Goal: Transaction & Acquisition: Purchase product/service

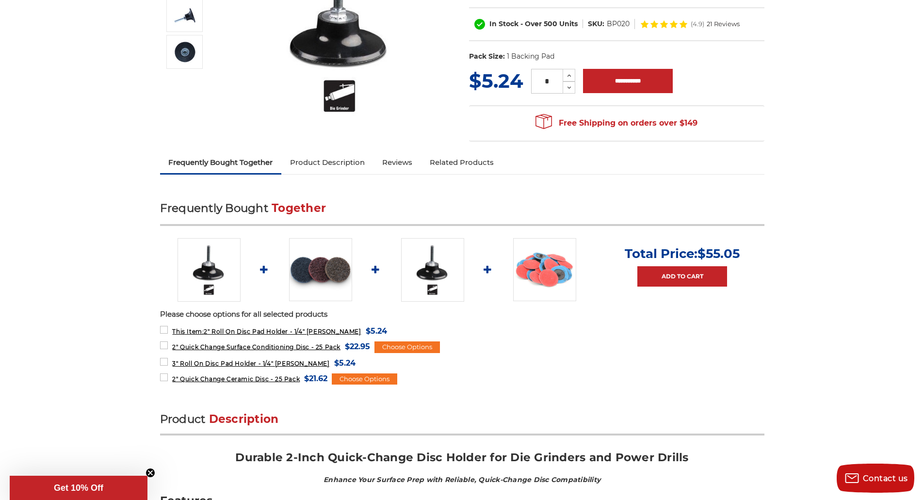
scroll to position [194, 0]
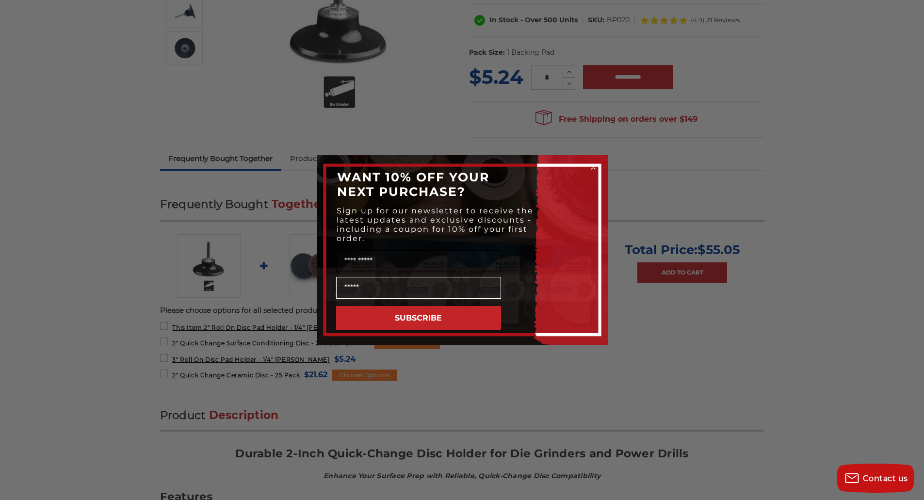
click at [460, 261] on input "Name" at bounding box center [418, 261] width 165 height 22
type input "******"
type input "**********"
click input "******" at bounding box center [0, 0] width 0 height 0
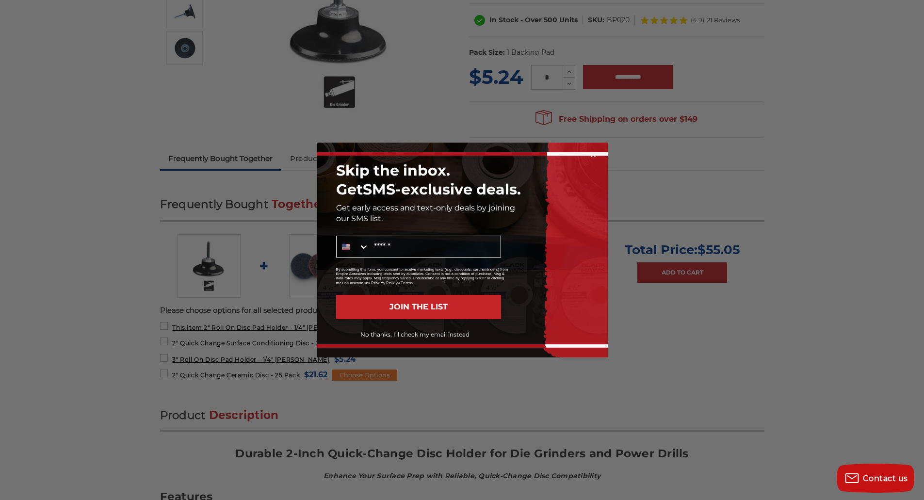
click at [406, 335] on button "No thanks, I'll check my email instead" at bounding box center [415, 335] width 172 height 16
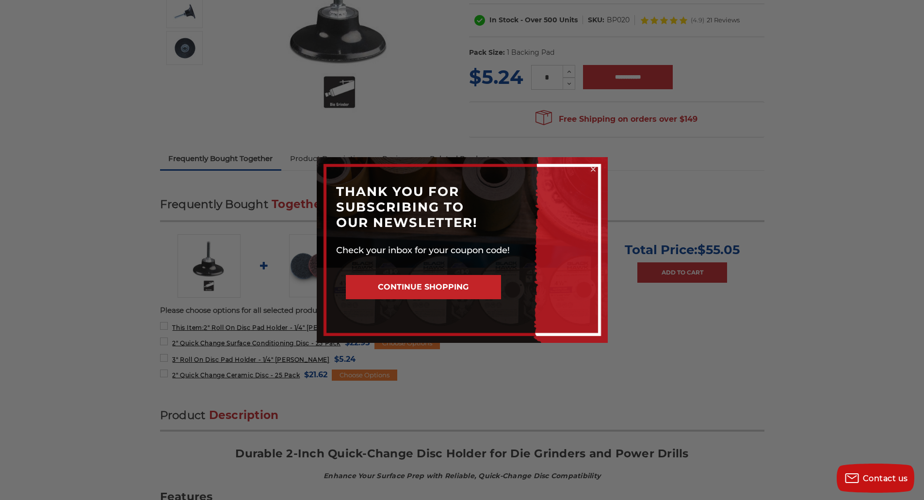
click at [411, 281] on button "CONTINUE SHOPPING" at bounding box center [423, 287] width 155 height 24
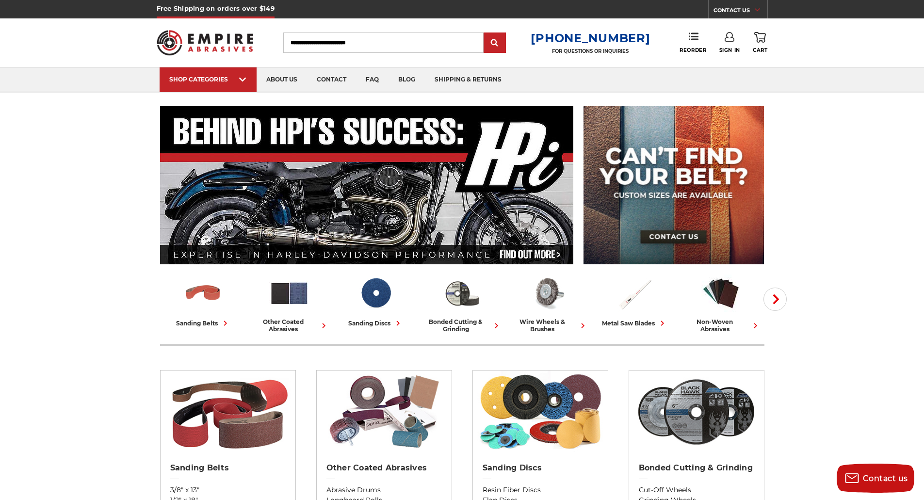
scroll to position [97, 0]
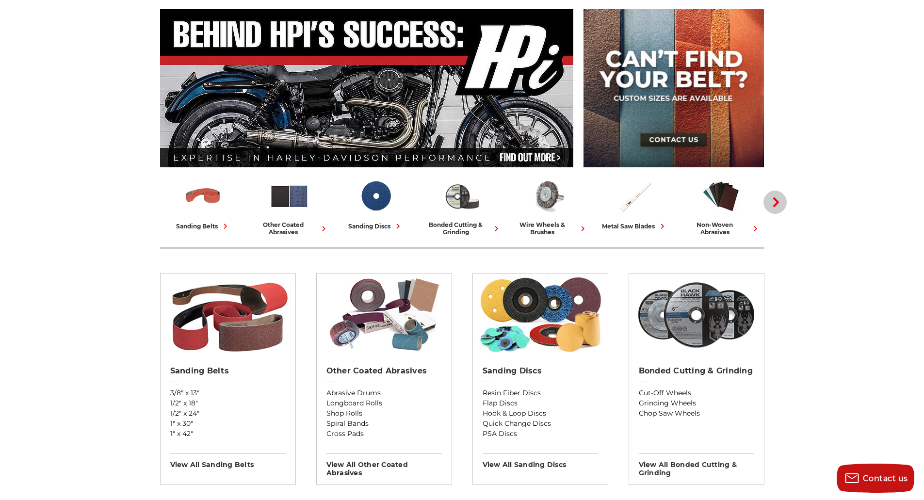
click at [775, 202] on icon "button" at bounding box center [776, 202] width 10 height 10
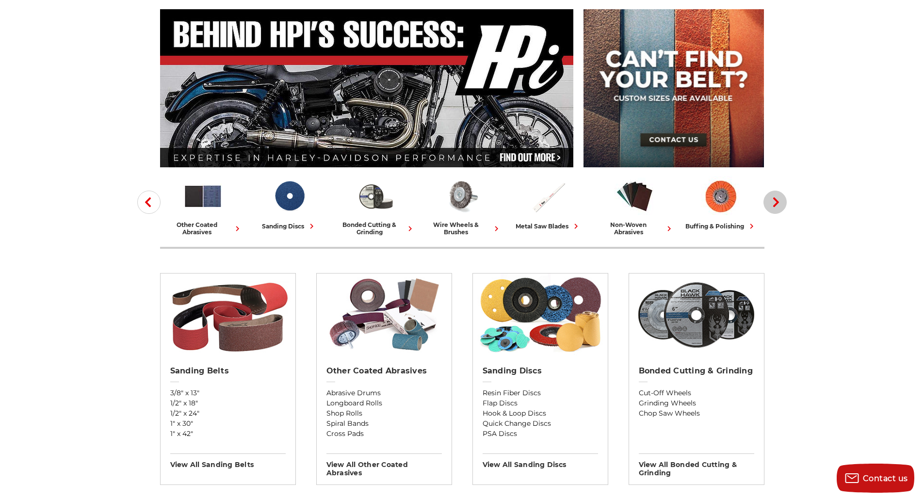
click at [775, 202] on icon "button" at bounding box center [776, 202] width 10 height 10
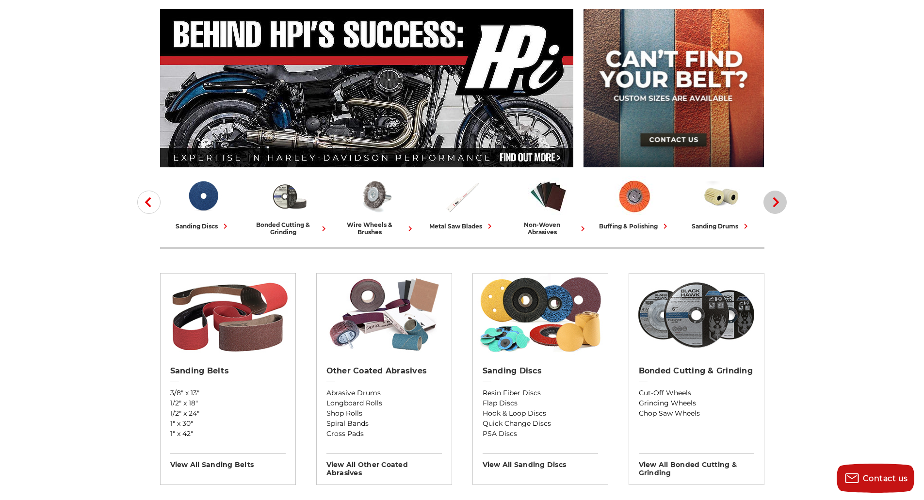
click at [775, 202] on icon "button" at bounding box center [776, 202] width 10 height 10
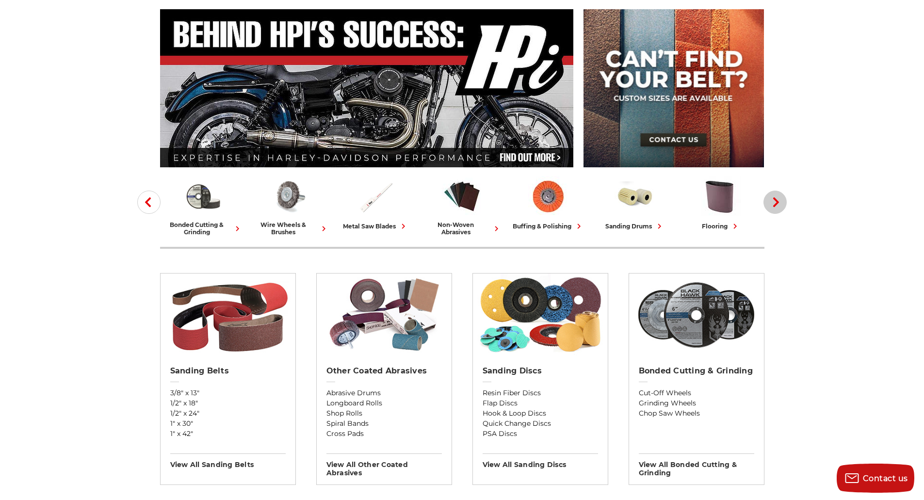
click at [775, 202] on icon "button" at bounding box center [776, 202] width 10 height 10
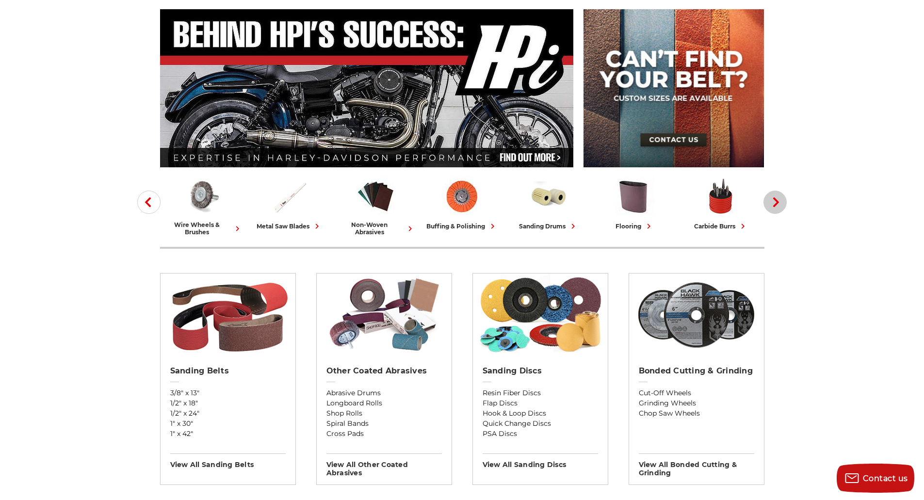
click at [775, 202] on icon "button" at bounding box center [776, 202] width 10 height 10
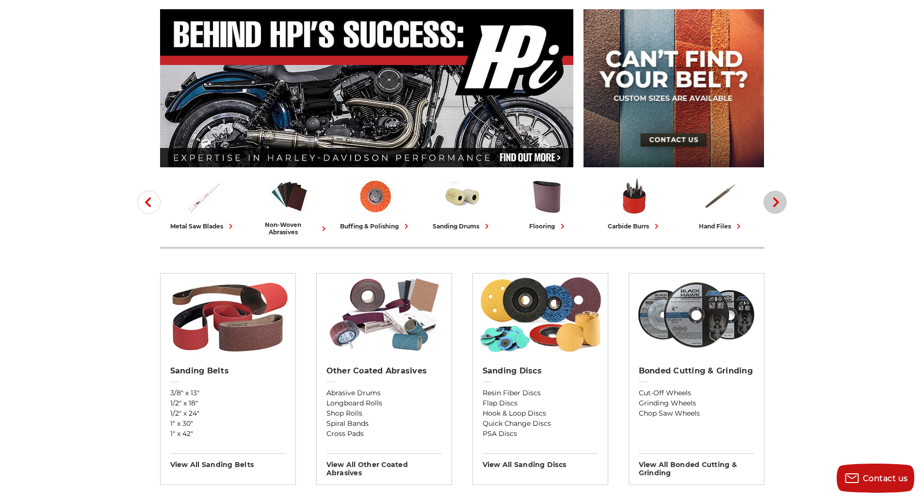
click at [775, 202] on icon "button" at bounding box center [776, 202] width 10 height 10
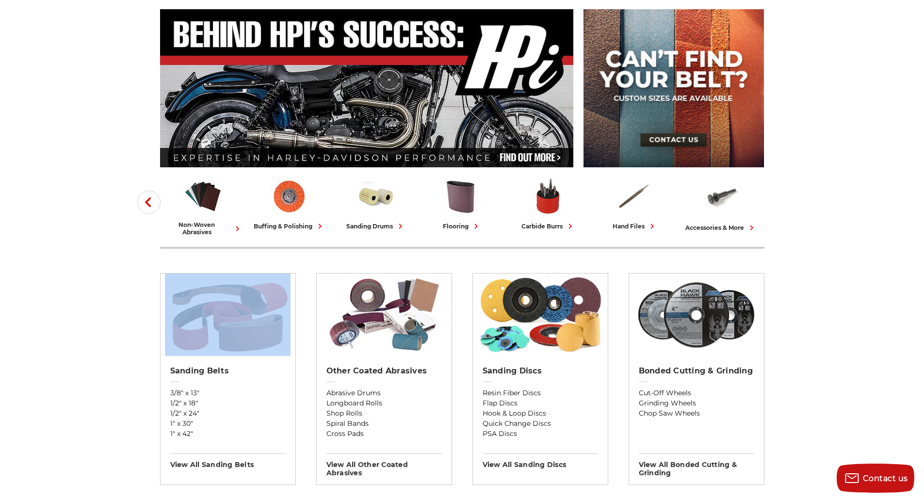
click at [722, 225] on div "accessories & more" at bounding box center [721, 228] width 71 height 10
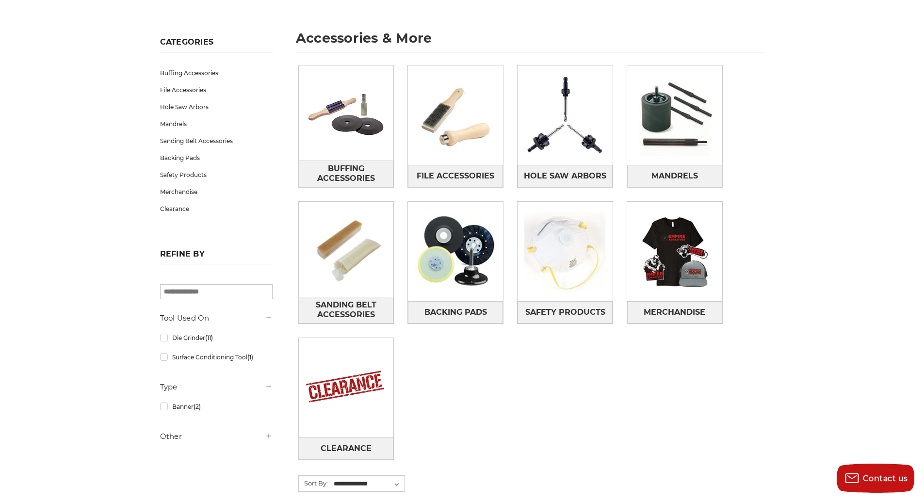
scroll to position [97, 0]
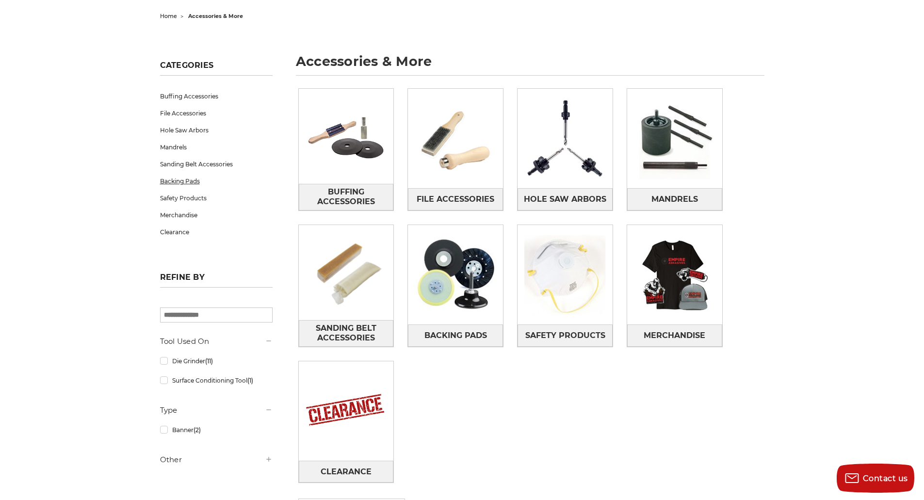
click at [182, 179] on link "Backing Pads" at bounding box center [216, 181] width 113 height 17
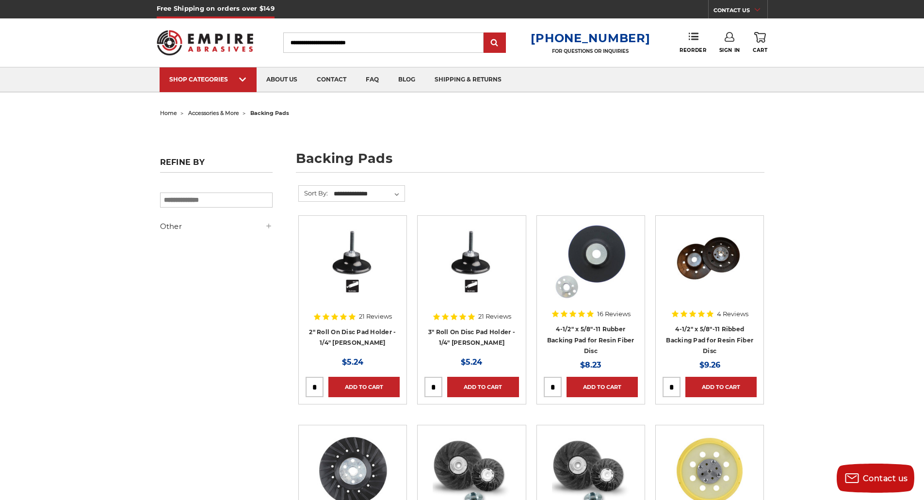
click at [347, 265] on img at bounding box center [353, 262] width 78 height 78
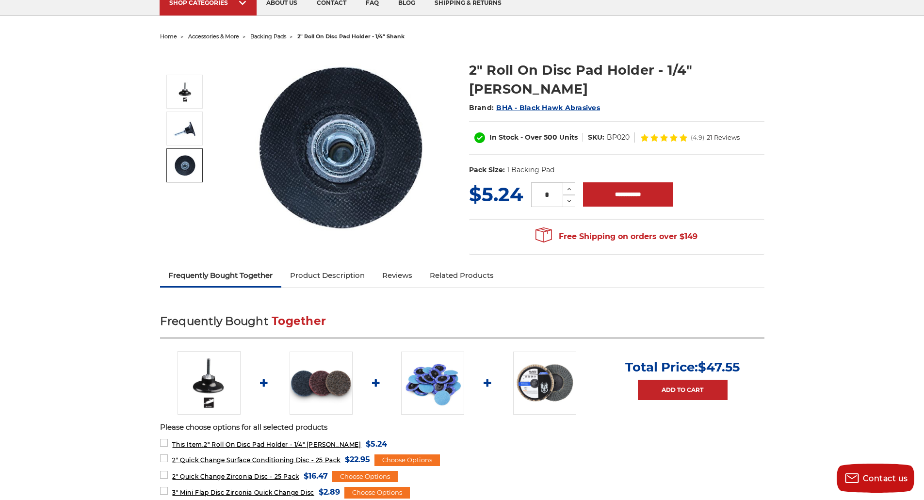
scroll to position [97, 0]
